Goal: Information Seeking & Learning: Learn about a topic

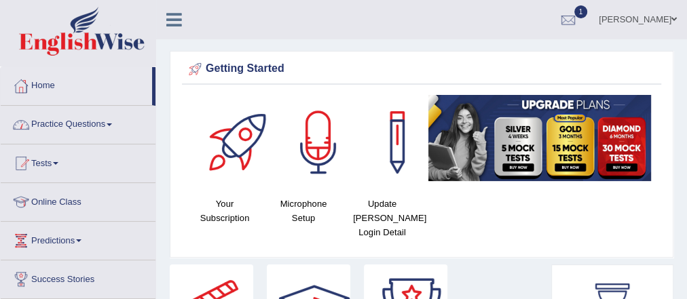
click at [63, 117] on link "Practice Questions" at bounding box center [78, 123] width 155 height 34
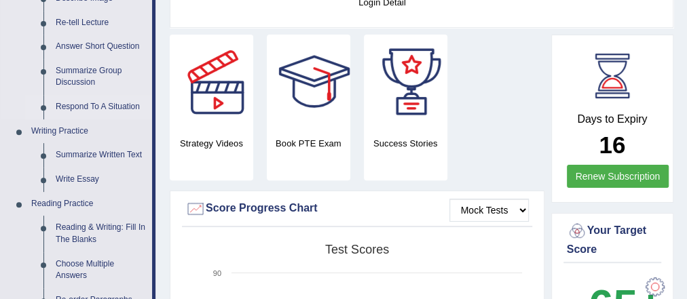
scroll to position [272, 0]
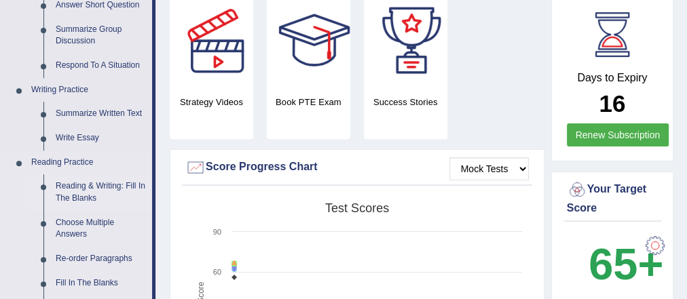
click at [94, 181] on link "Reading & Writing: Fill In The Blanks" at bounding box center [101, 192] width 103 height 36
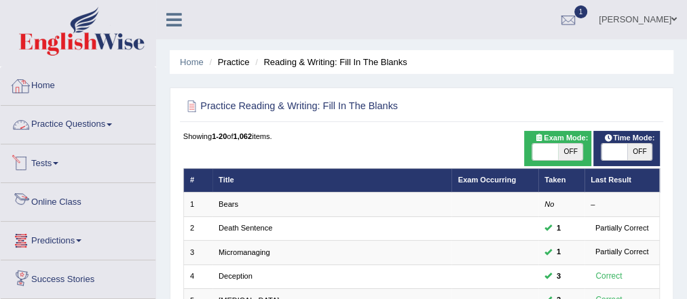
click at [77, 130] on link "Practice Questions" at bounding box center [78, 123] width 155 height 34
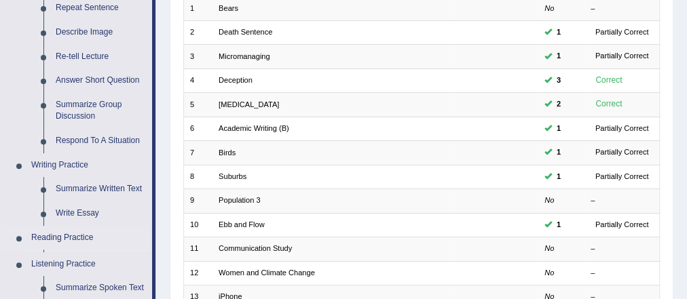
scroll to position [380, 0]
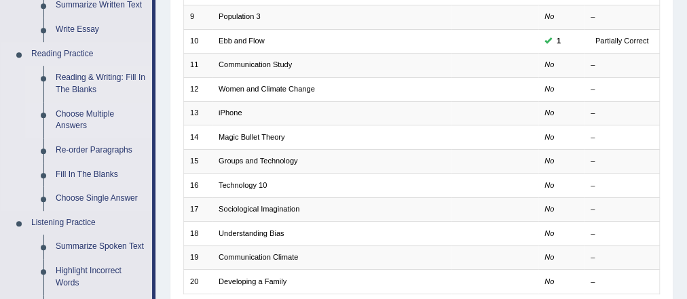
click at [94, 116] on link "Choose Multiple Answers" at bounding box center [101, 121] width 103 height 36
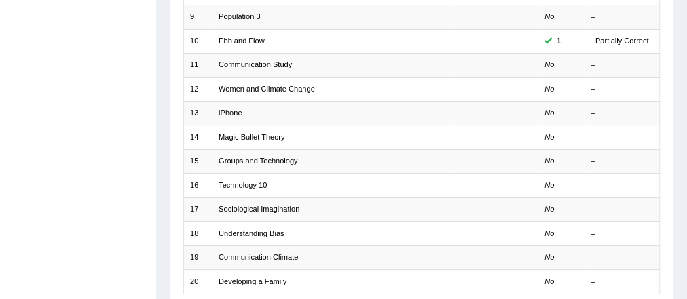
scroll to position [169, 0]
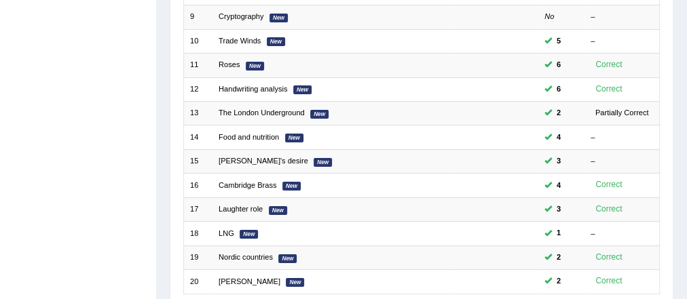
scroll to position [477, 0]
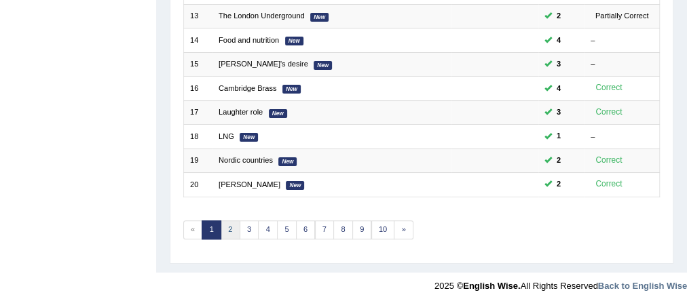
click at [227, 223] on link "2" at bounding box center [231, 230] width 20 height 19
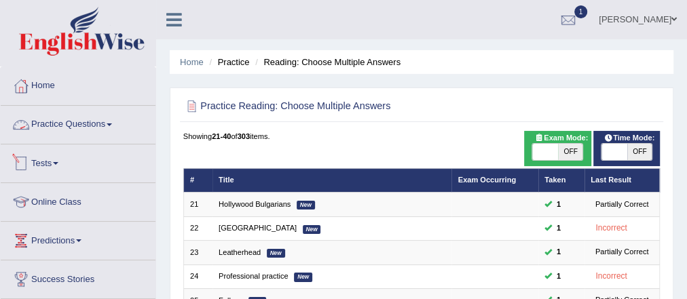
click at [67, 124] on link "Practice Questions" at bounding box center [78, 123] width 155 height 34
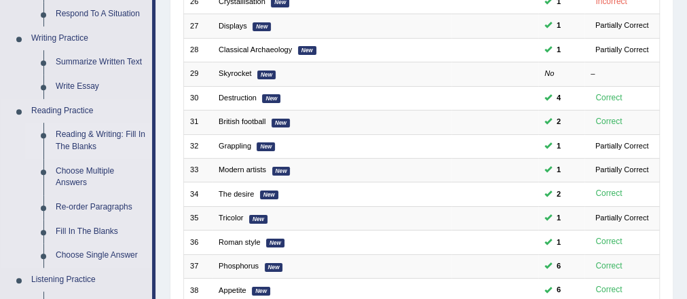
scroll to position [326, 0]
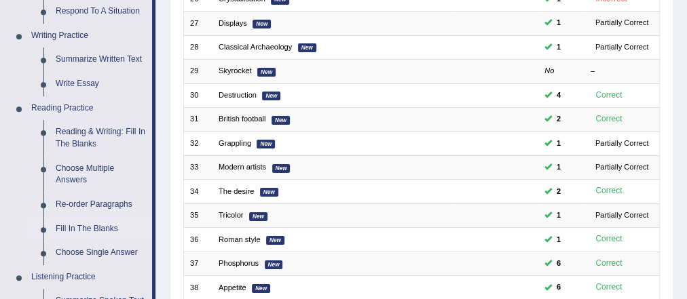
click at [85, 231] on link "Fill In The Blanks" at bounding box center [101, 229] width 103 height 24
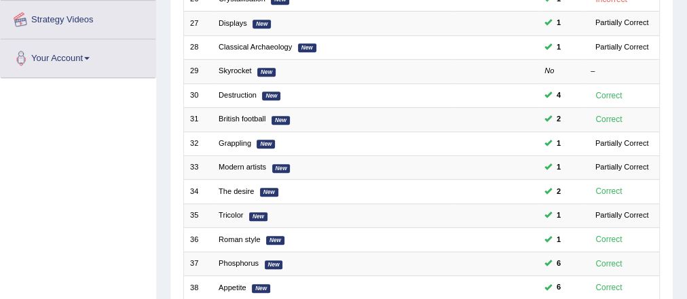
scroll to position [362, 0]
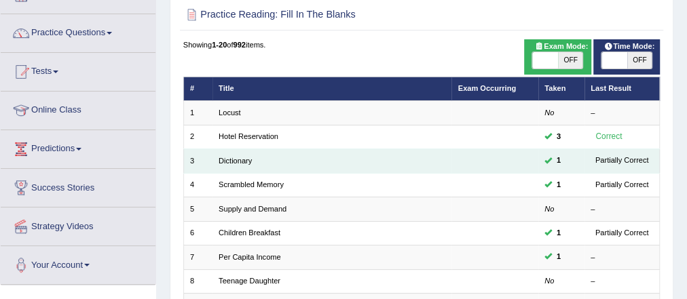
scroll to position [109, 0]
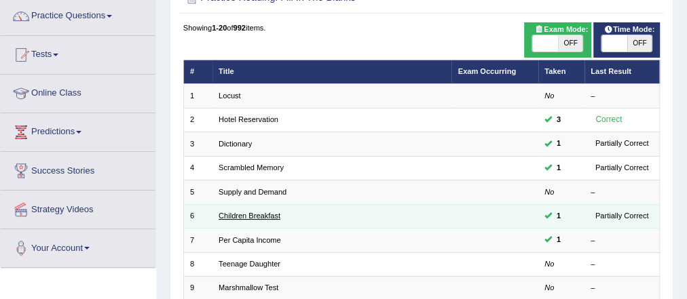
click at [253, 217] on link "Children Breakfast" at bounding box center [250, 216] width 62 height 8
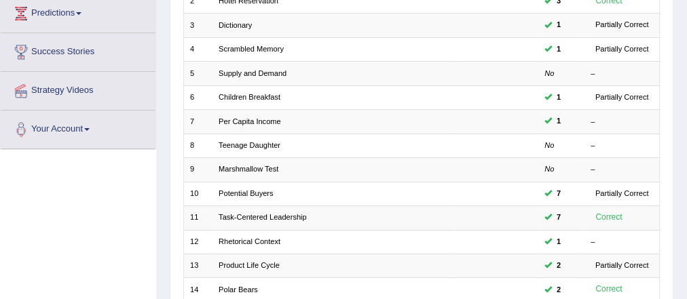
scroll to position [163, 0]
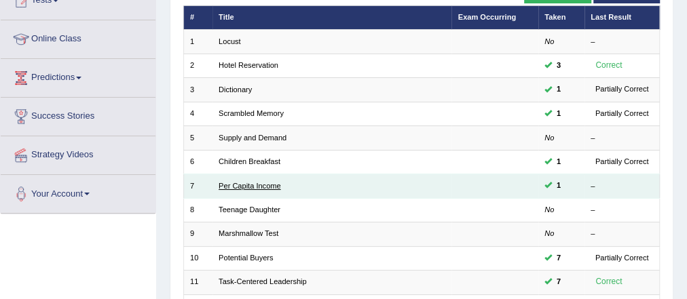
click at [261, 182] on link "Per Capita Income" at bounding box center [250, 186] width 62 height 8
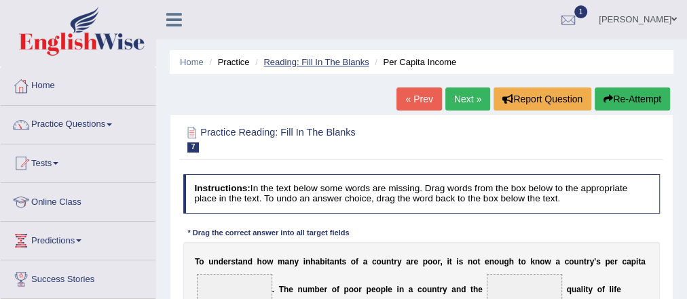
click at [278, 60] on link "Reading: Fill In The Blanks" at bounding box center [315, 62] width 105 height 10
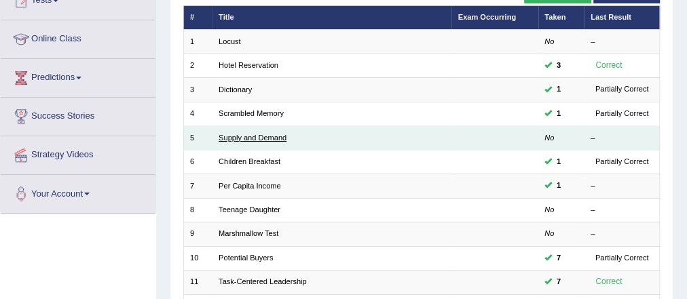
click at [263, 134] on link "Supply and Demand" at bounding box center [253, 138] width 68 height 8
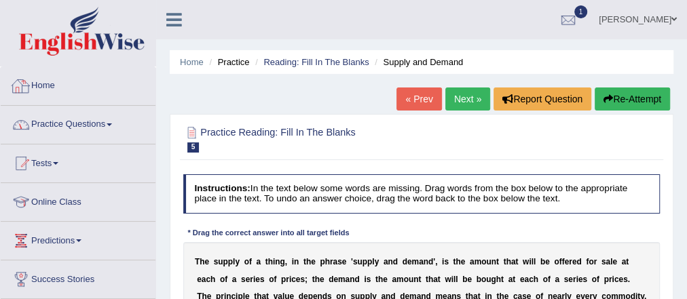
click at [72, 119] on link "Practice Questions" at bounding box center [78, 123] width 155 height 34
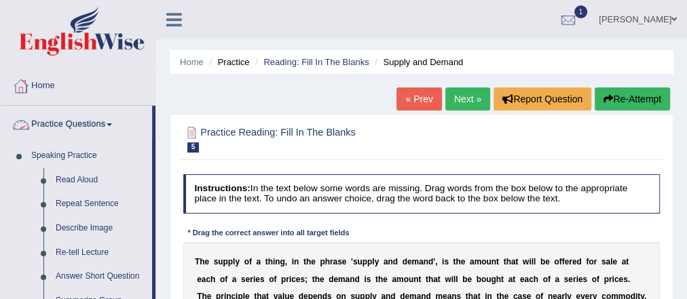
scroll to position [326, 0]
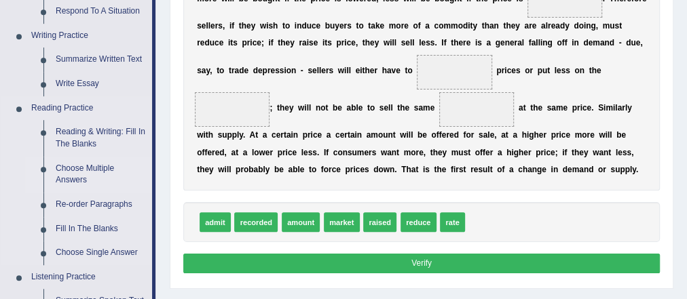
click at [89, 171] on link "Choose Multiple Answers" at bounding box center [101, 175] width 103 height 36
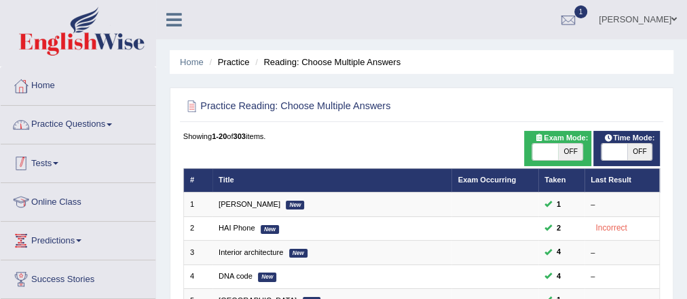
click at [86, 124] on link "Practice Questions" at bounding box center [78, 123] width 155 height 34
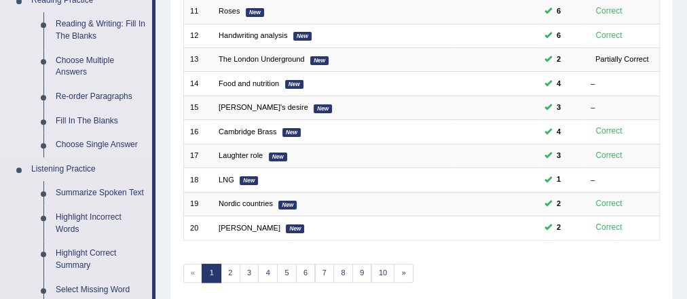
scroll to position [420, 0]
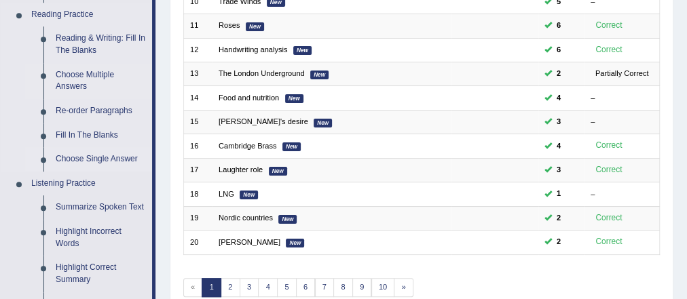
click at [90, 161] on link "Choose Single Answer" at bounding box center [101, 159] width 103 height 24
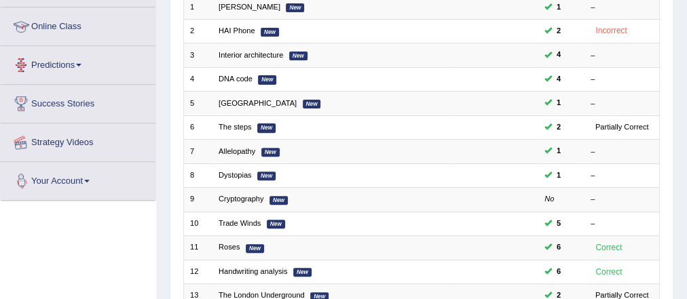
scroll to position [234, 0]
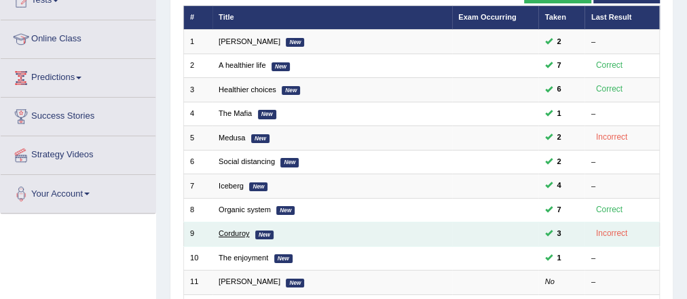
click at [243, 229] on link "Corduroy" at bounding box center [234, 233] width 31 height 8
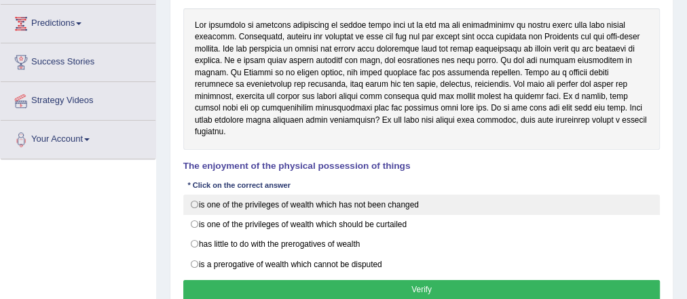
click at [326, 195] on label "is one of the privileges of wealth which has not been changed" at bounding box center [421, 205] width 477 height 20
radio input "true"
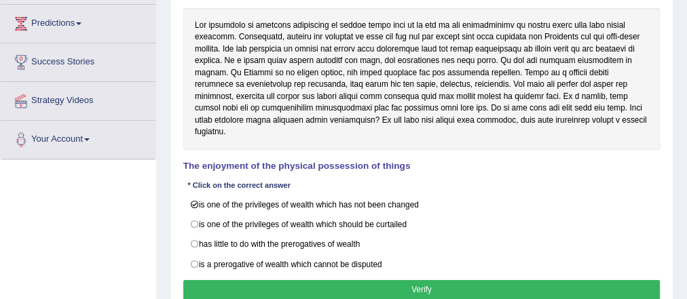
click at [426, 280] on button "Verify" at bounding box center [421, 290] width 477 height 20
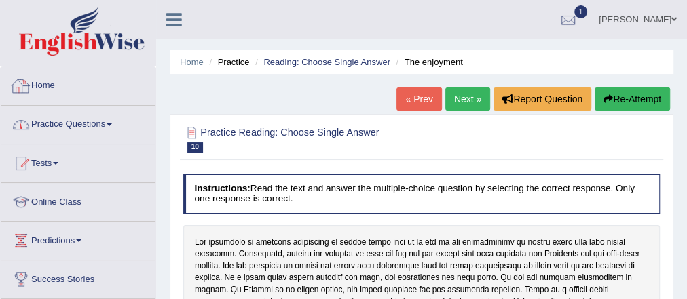
click at [68, 126] on link "Practice Questions" at bounding box center [78, 123] width 155 height 34
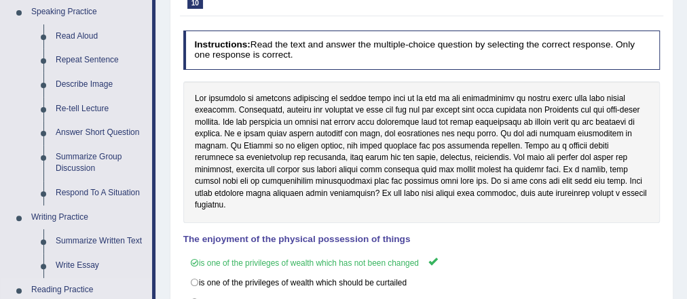
scroll to position [435, 0]
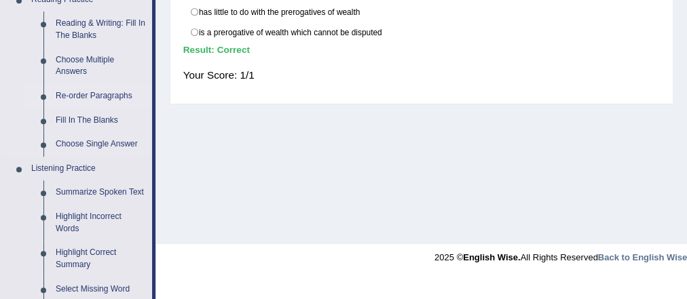
click at [88, 96] on link "Re-order Paragraphs" at bounding box center [101, 96] width 103 height 24
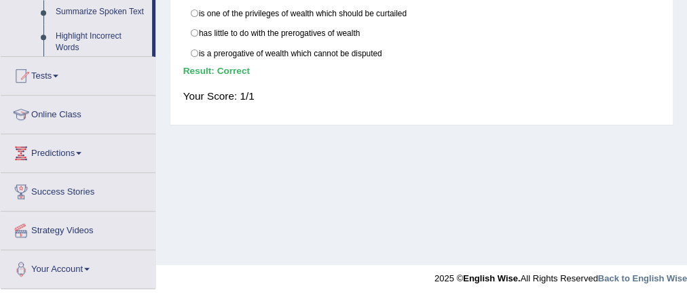
scroll to position [225, 0]
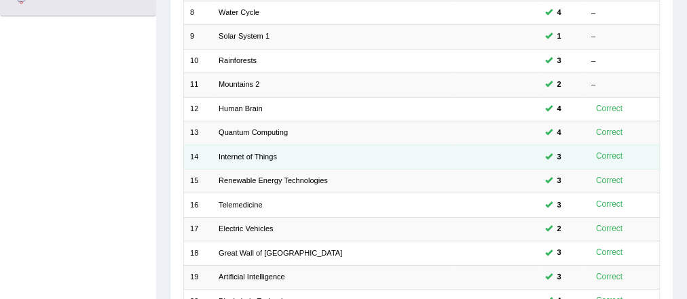
scroll to position [477, 0]
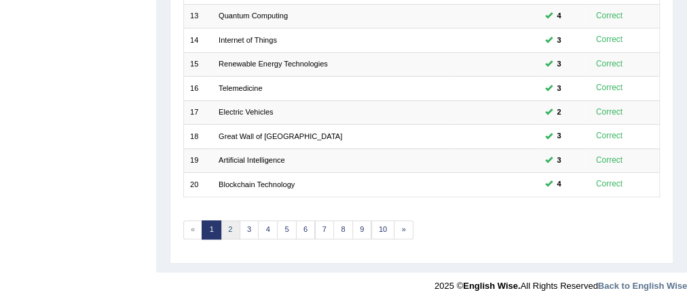
click at [227, 229] on link "2" at bounding box center [231, 230] width 20 height 19
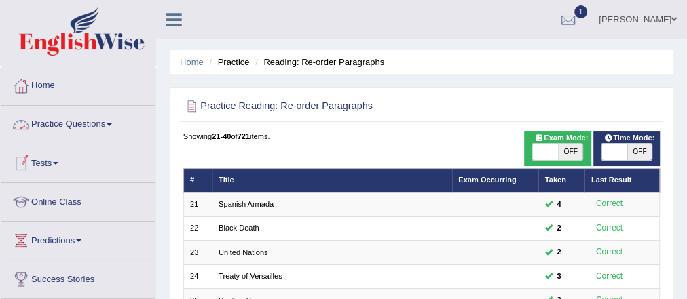
click at [92, 122] on link "Practice Questions" at bounding box center [78, 123] width 155 height 34
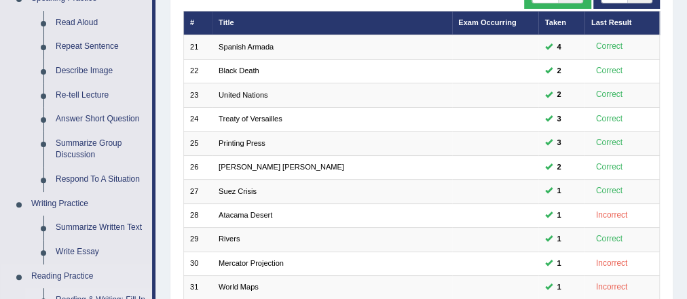
scroll to position [326, 0]
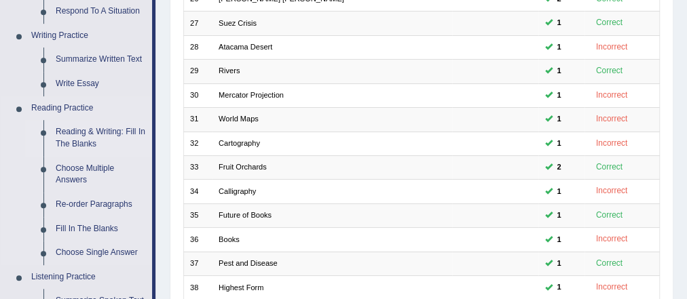
click at [98, 128] on link "Reading & Writing: Fill In The Blanks" at bounding box center [101, 138] width 103 height 36
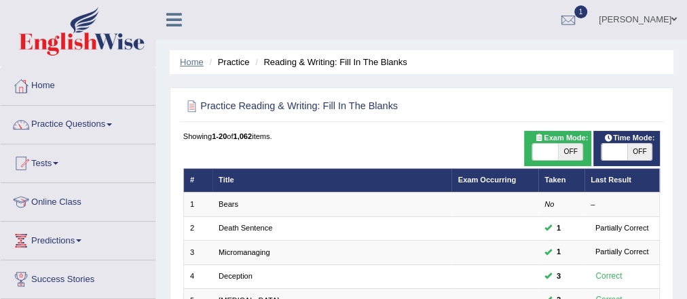
click at [189, 65] on link "Home" at bounding box center [192, 62] width 24 height 10
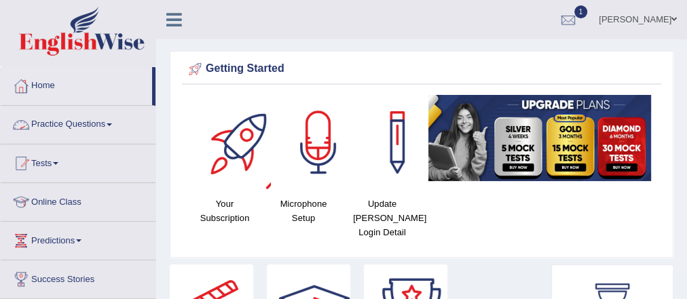
click at [92, 121] on link "Practice Questions" at bounding box center [78, 123] width 155 height 34
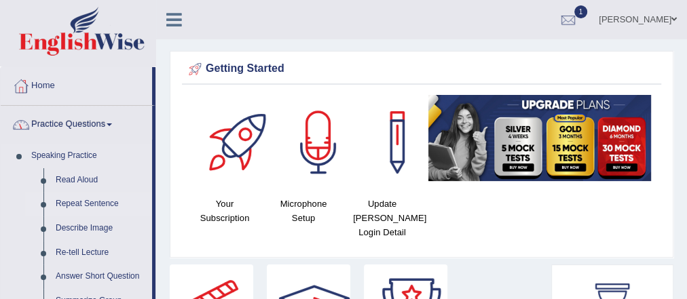
click at [75, 207] on link "Repeat Sentence" at bounding box center [101, 204] width 103 height 24
click at [77, 201] on link "Repeat Sentence" at bounding box center [101, 204] width 103 height 24
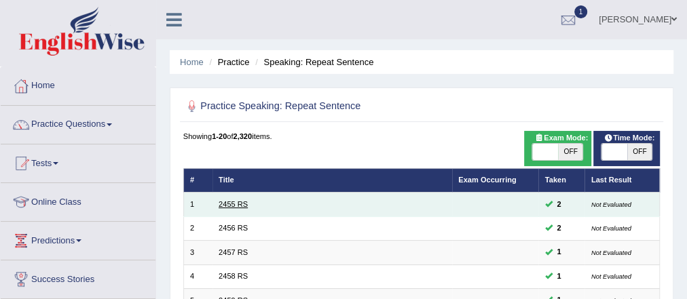
click at [233, 205] on link "2455 RS" at bounding box center [233, 204] width 29 height 8
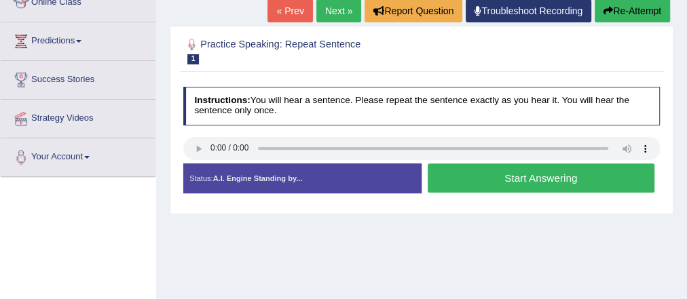
scroll to position [217, 0]
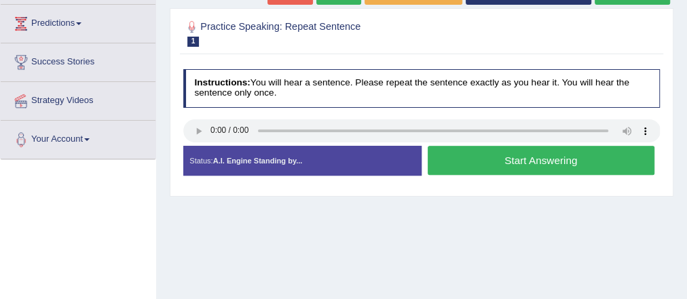
click at [540, 160] on button "Start Answering" at bounding box center [541, 160] width 227 height 29
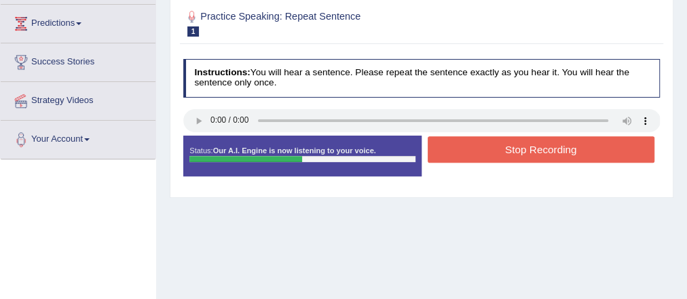
click at [540, 160] on button "Stop Recording" at bounding box center [541, 149] width 227 height 26
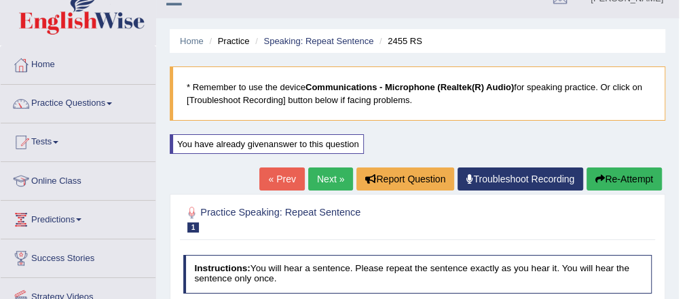
scroll to position [0, 0]
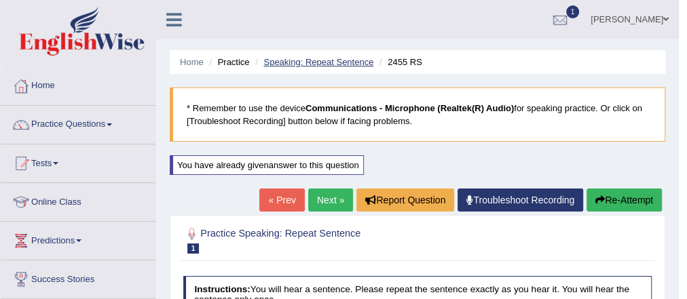
click at [309, 62] on link "Speaking: Repeat Sentence" at bounding box center [318, 62] width 110 height 10
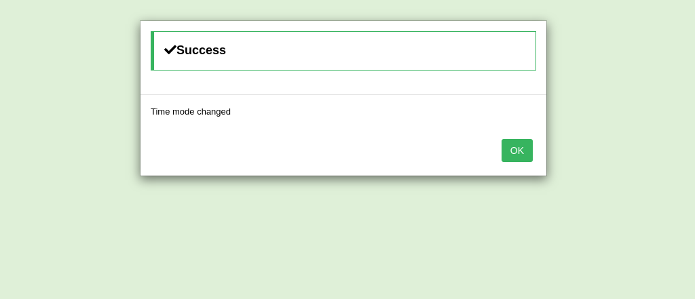
click at [508, 148] on button "OK" at bounding box center [517, 150] width 31 height 23
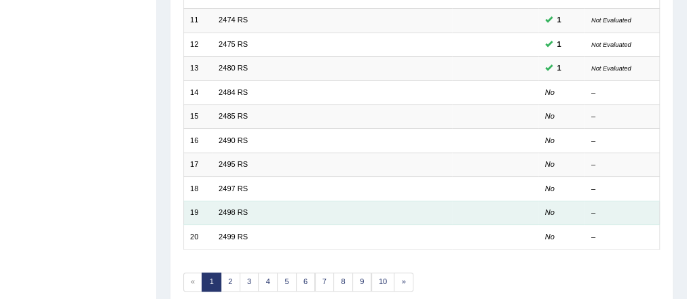
scroll to position [435, 0]
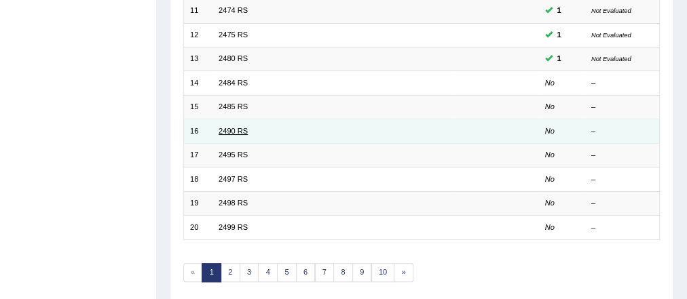
click at [225, 127] on link "2490 RS" at bounding box center [233, 131] width 29 height 8
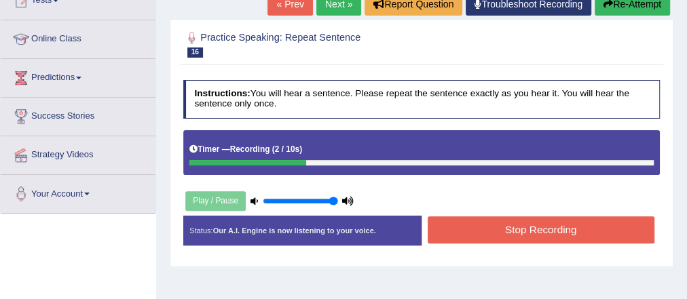
scroll to position [109, 0]
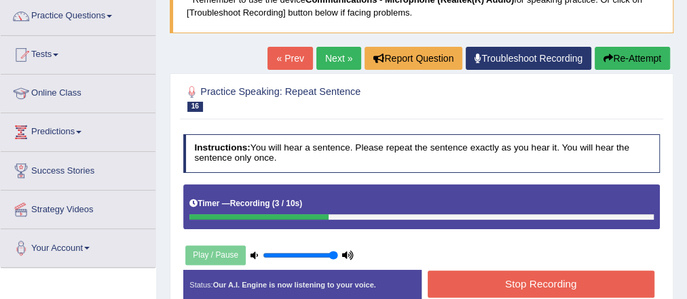
click at [617, 55] on button "Re-Attempt" at bounding box center [632, 58] width 75 height 23
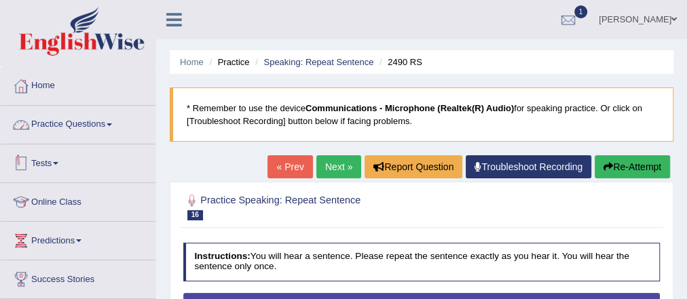
click at [89, 123] on link "Practice Questions" at bounding box center [78, 123] width 155 height 34
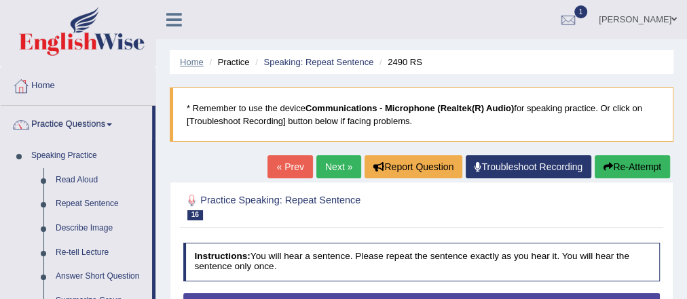
click at [195, 65] on link "Home" at bounding box center [192, 62] width 24 height 10
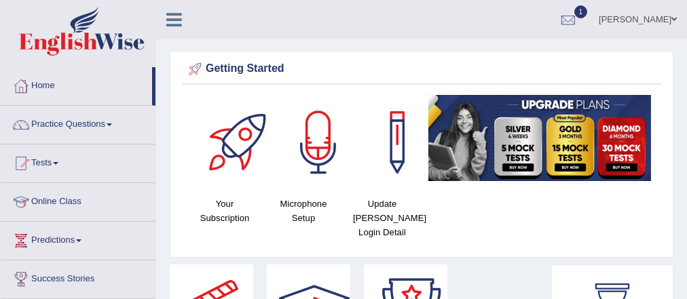
scroll to position [752, 0]
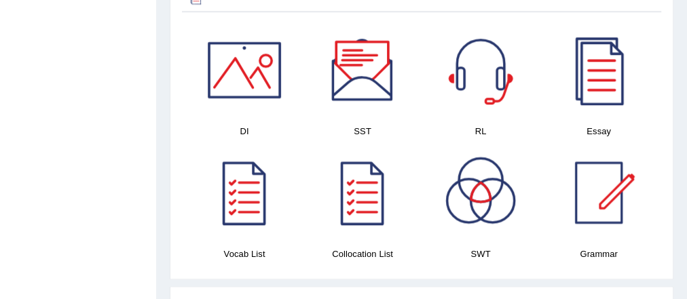
click at [242, 79] on div at bounding box center [244, 69] width 95 height 95
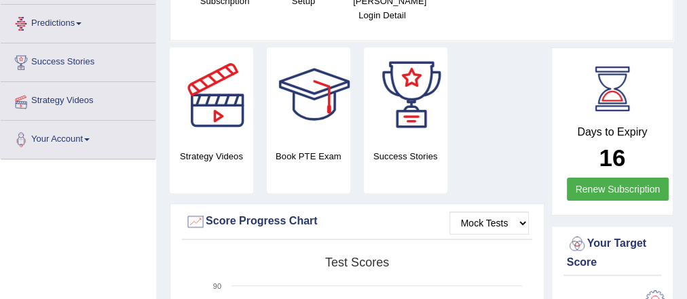
scroll to position [0, 0]
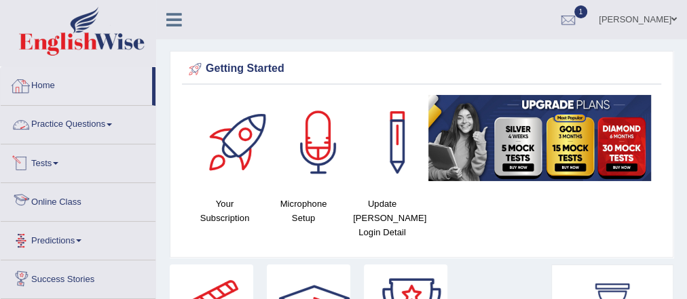
click at [64, 128] on link "Practice Questions" at bounding box center [78, 123] width 155 height 34
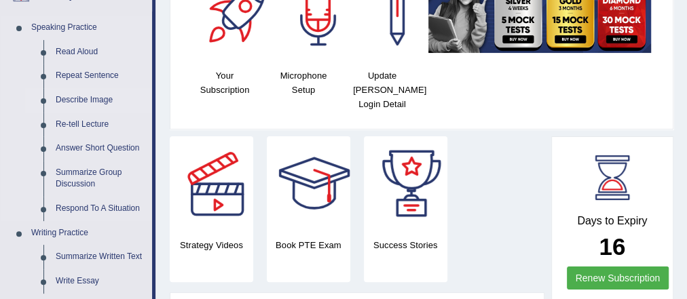
scroll to position [109, 0]
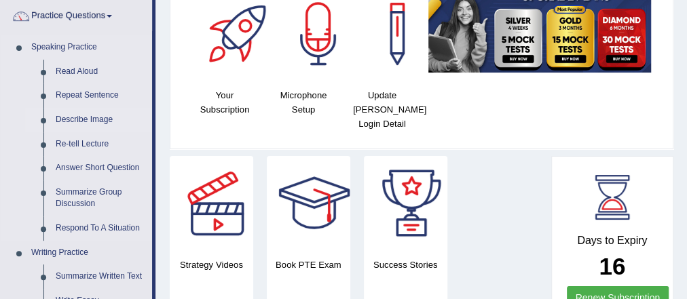
click at [93, 119] on link "Describe Image" at bounding box center [101, 120] width 103 height 24
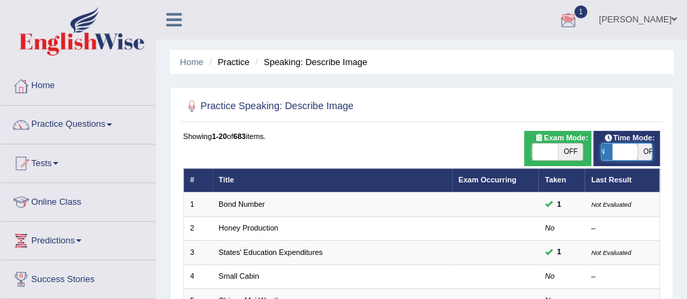
drag, startPoint x: 633, startPoint y: 145, endPoint x: 605, endPoint y: 145, distance: 28.5
click at [612, 145] on span at bounding box center [624, 152] width 25 height 16
checkbox input "false"
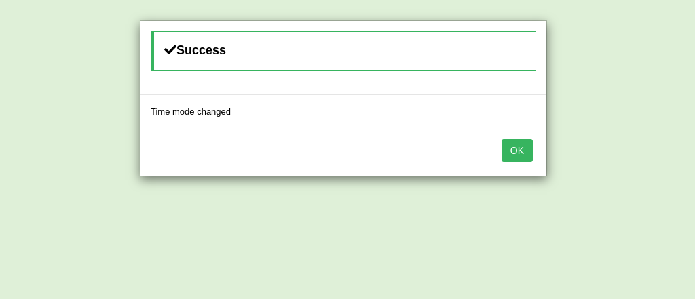
click at [513, 147] on button "OK" at bounding box center [517, 150] width 31 height 23
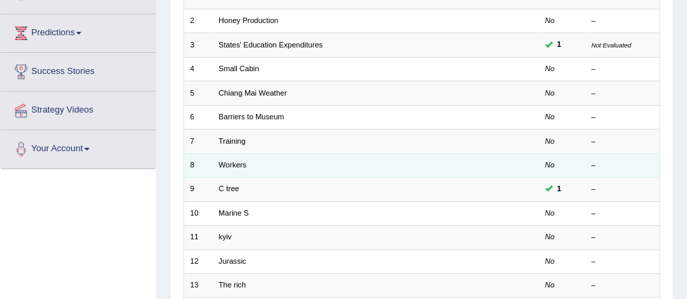
scroll to position [217, 0]
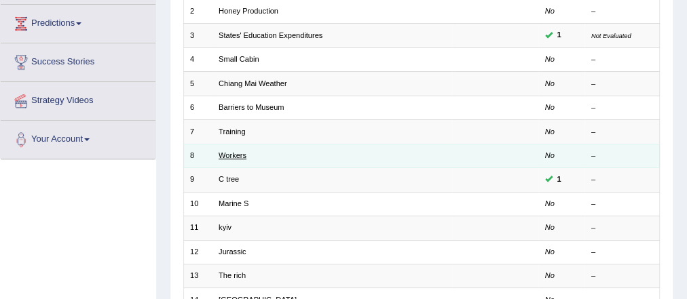
click at [234, 151] on link "Workers" at bounding box center [233, 155] width 28 height 8
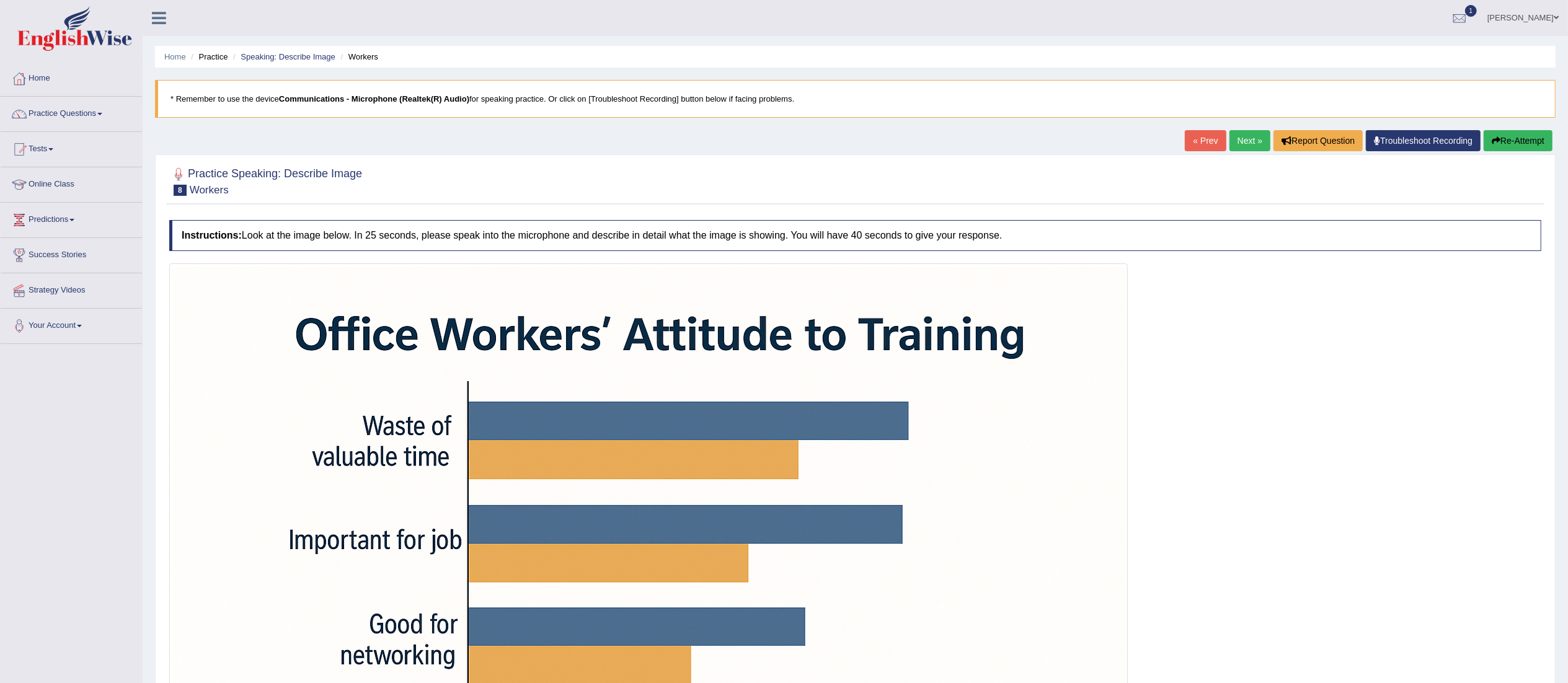
click at [626, 141] on link "Next »" at bounding box center [1249, 141] width 41 height 21
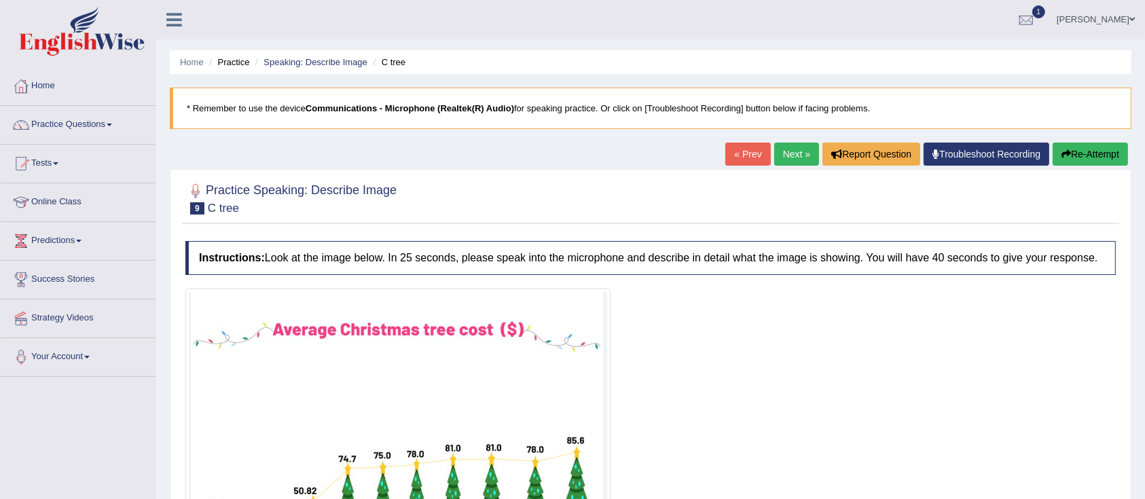
drag, startPoint x: 1579, startPoint y: 3, endPoint x: 790, endPoint y: 146, distance: 801.9
click at [790, 146] on link "Next »" at bounding box center [796, 154] width 45 height 23
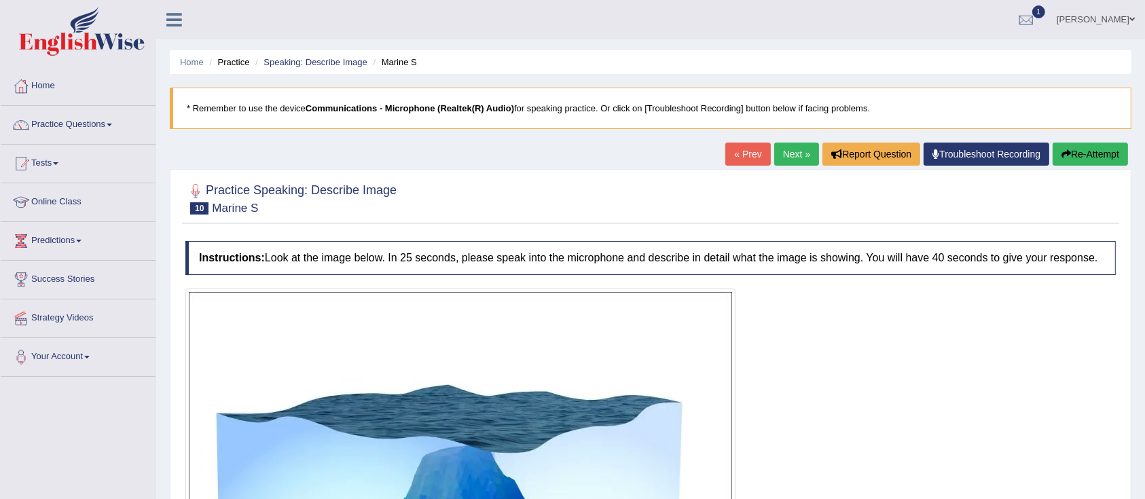
click at [788, 156] on link "Next »" at bounding box center [796, 154] width 45 height 23
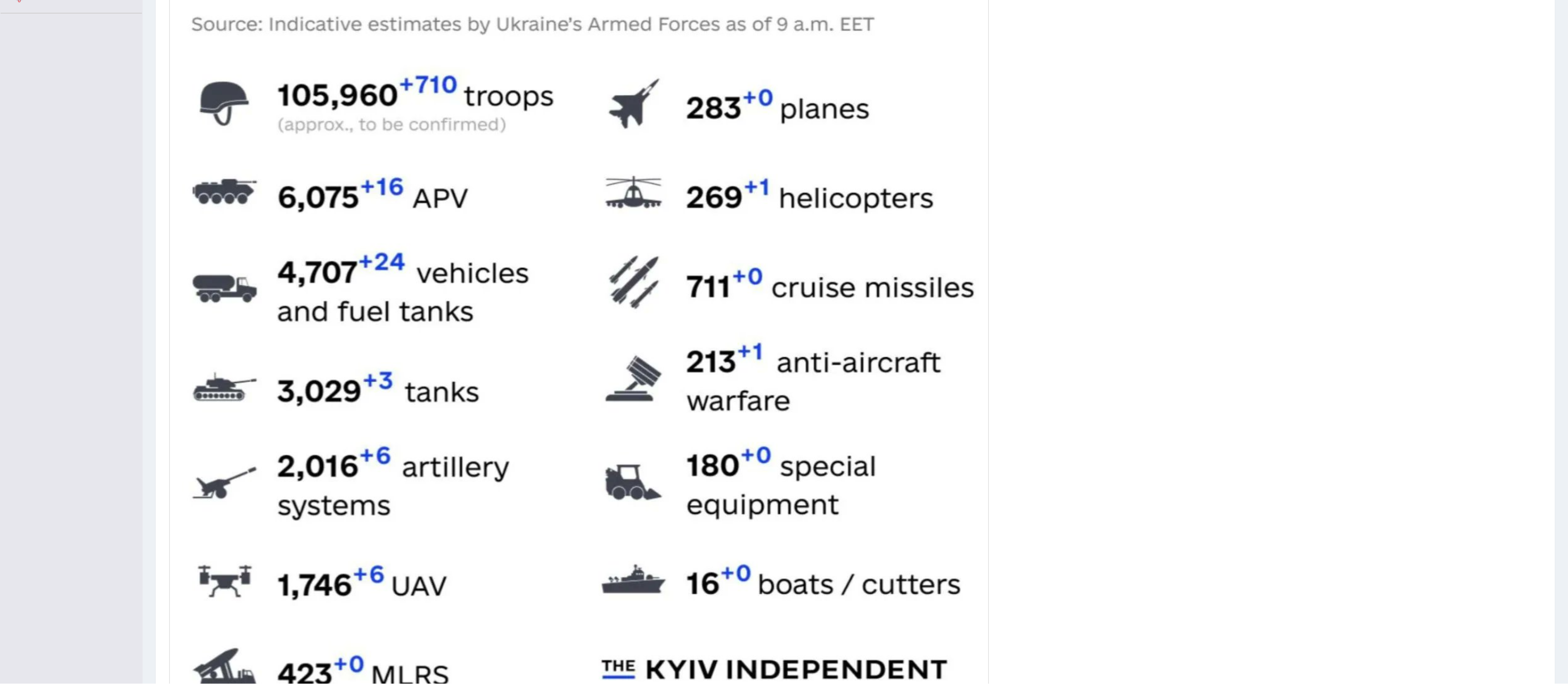
scroll to position [108, 0]
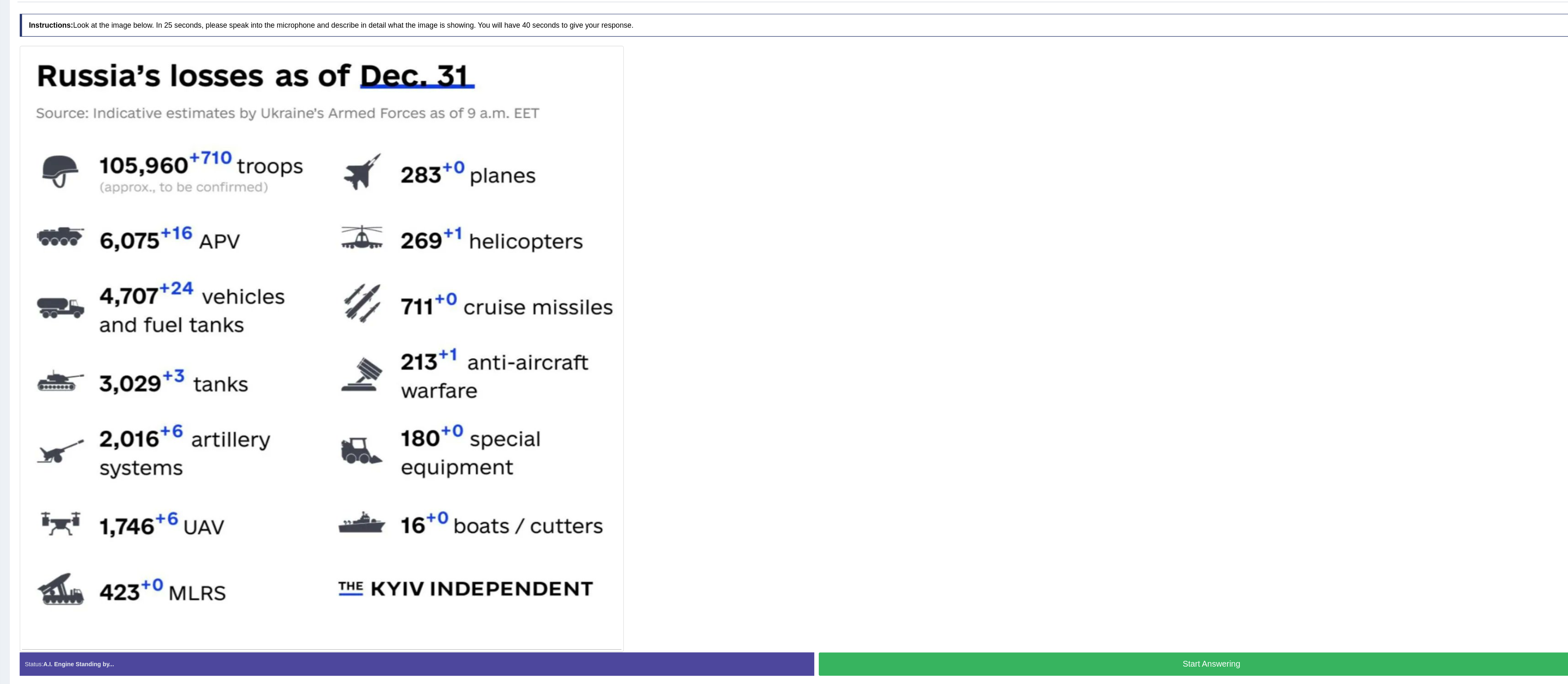
drag, startPoint x: 665, startPoint y: 1, endPoint x: 999, endPoint y: 324, distance: 464.6
click at [696, 303] on div at bounding box center [831, 346] width 1437 height 548
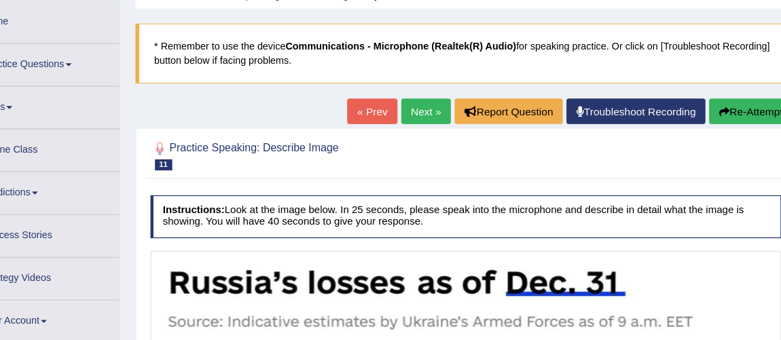
scroll to position [0, 0]
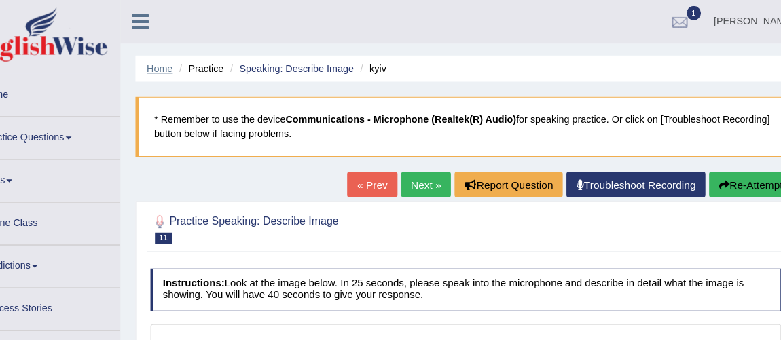
click at [191, 58] on link "Home" at bounding box center [192, 62] width 24 height 10
